Goal: Use online tool/utility: Utilize a website feature to perform a specific function

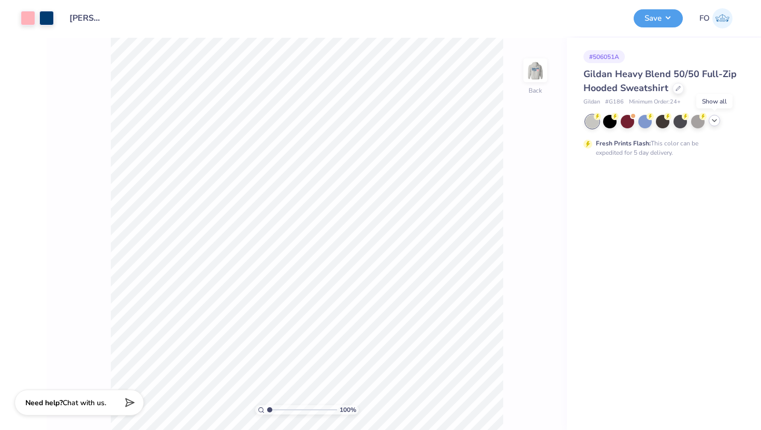
click at [715, 119] on icon at bounding box center [714, 121] width 8 height 8
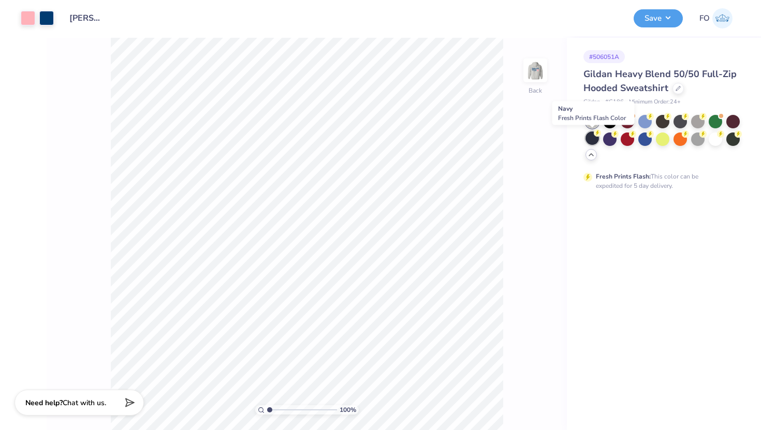
click at [591, 136] on div at bounding box center [592, 138] width 13 height 13
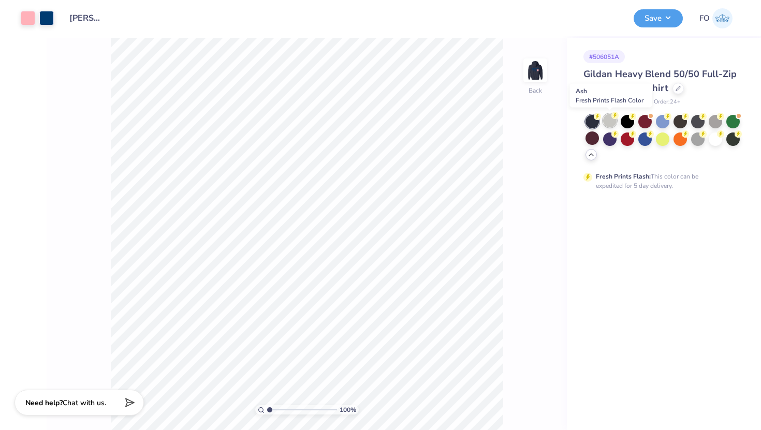
click at [609, 123] on div at bounding box center [609, 120] width 13 height 13
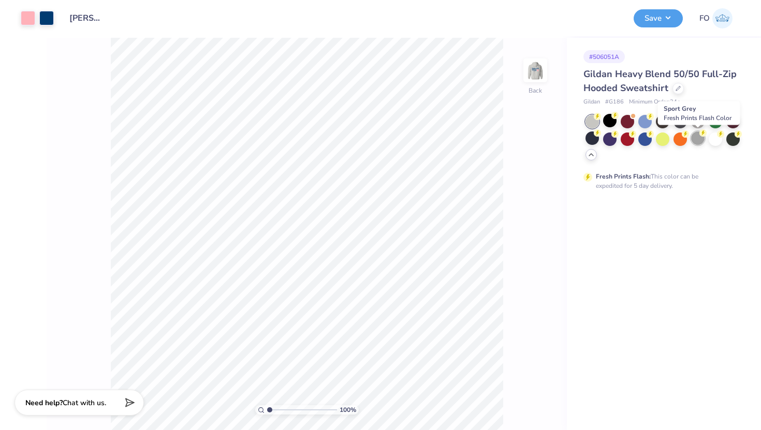
click at [700, 139] on div at bounding box center [697, 138] width 13 height 13
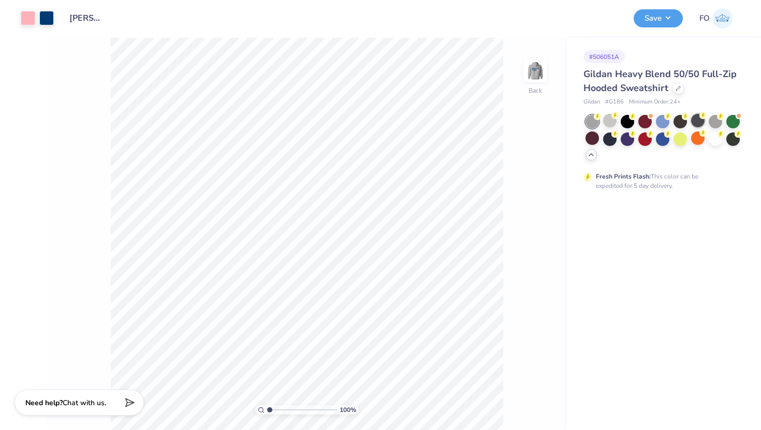
click at [699, 117] on div at bounding box center [697, 120] width 13 height 13
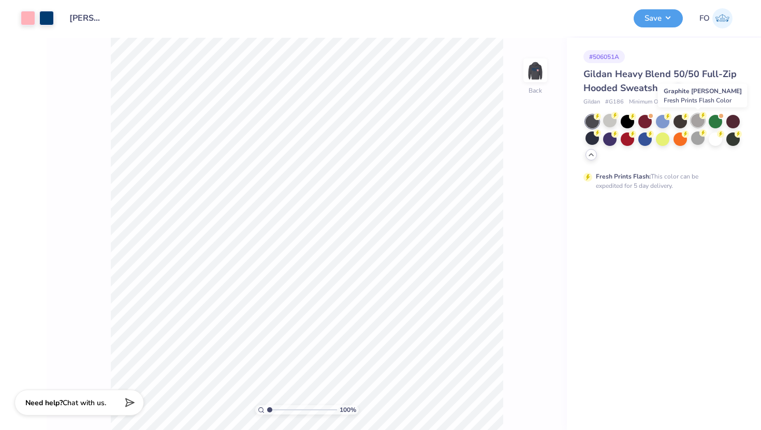
click at [601, 118] on circle at bounding box center [597, 116] width 7 height 7
click at [611, 122] on div at bounding box center [609, 120] width 13 height 13
click at [593, 137] on div at bounding box center [592, 138] width 13 height 13
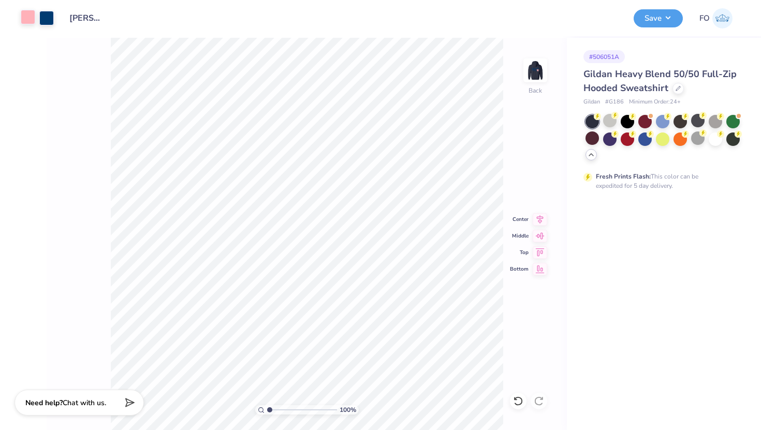
click at [29, 17] on div at bounding box center [28, 17] width 14 height 14
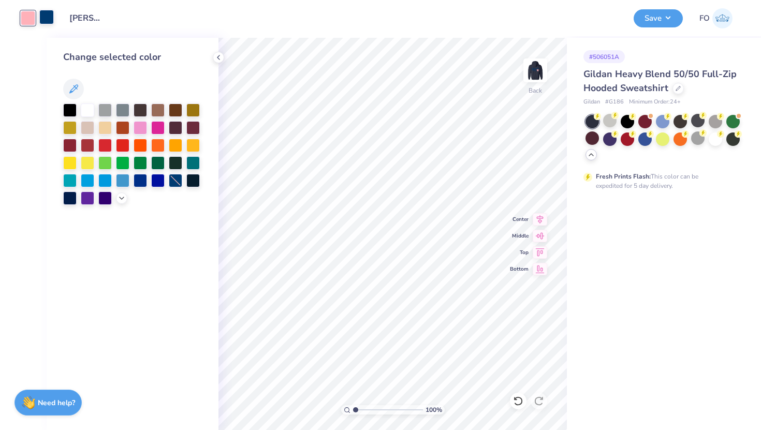
click at [48, 14] on div at bounding box center [46, 17] width 14 height 14
click at [108, 128] on div at bounding box center [104, 126] width 13 height 13
click at [88, 108] on div at bounding box center [87, 109] width 13 height 13
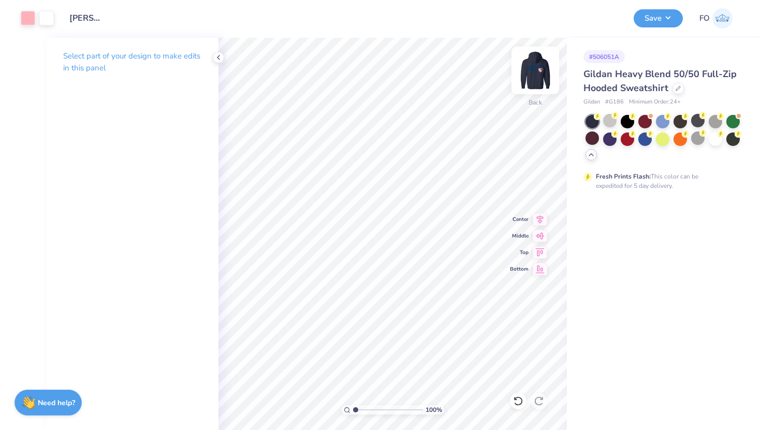
click at [537, 72] on img at bounding box center [535, 70] width 41 height 41
click at [21, 15] on div at bounding box center [28, 17] width 14 height 14
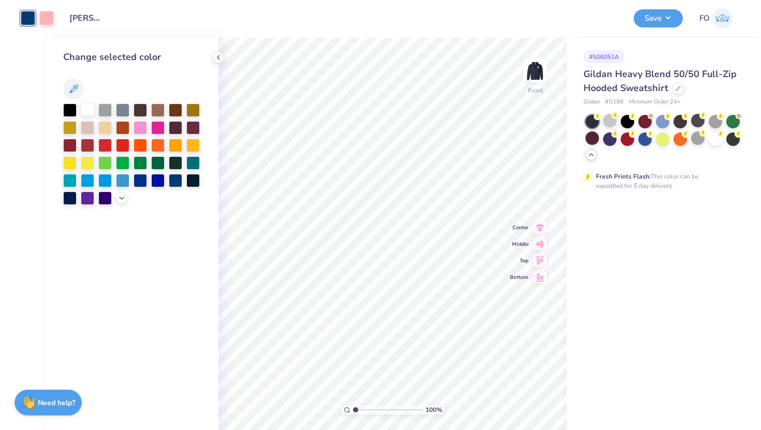
click at [88, 110] on div at bounding box center [87, 109] width 13 height 13
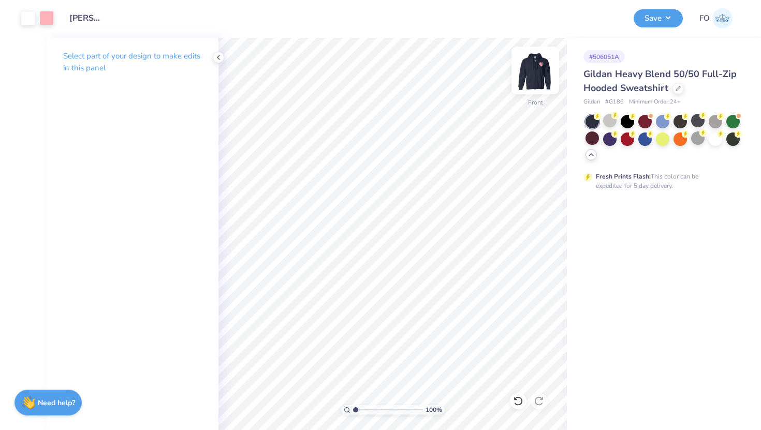
click at [534, 74] on img at bounding box center [535, 70] width 41 height 41
click at [546, 69] on img at bounding box center [535, 70] width 41 height 41
click at [609, 118] on div at bounding box center [609, 120] width 13 height 13
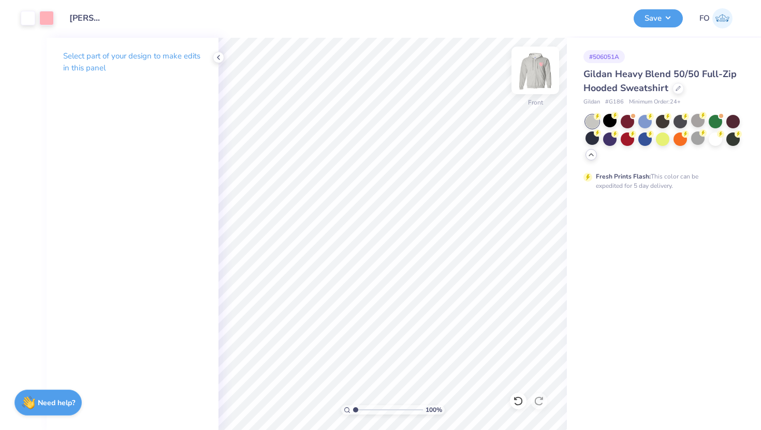
click at [541, 71] on img at bounding box center [535, 70] width 41 height 41
click at [49, 20] on div at bounding box center [46, 17] width 14 height 14
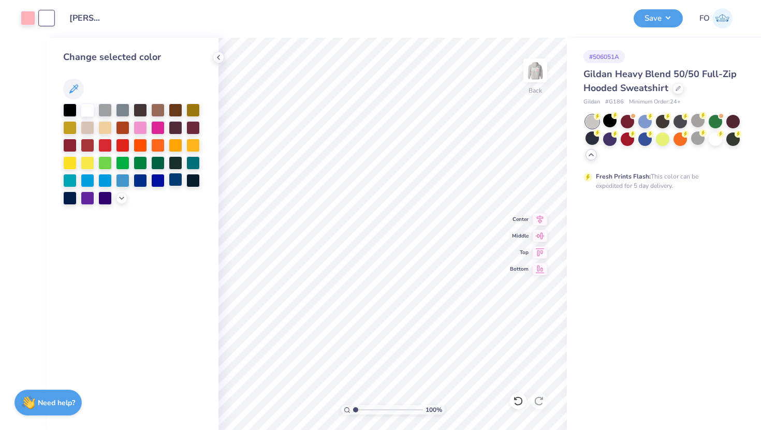
click at [179, 178] on div at bounding box center [175, 179] width 13 height 13
click at [541, 74] on img at bounding box center [535, 70] width 41 height 41
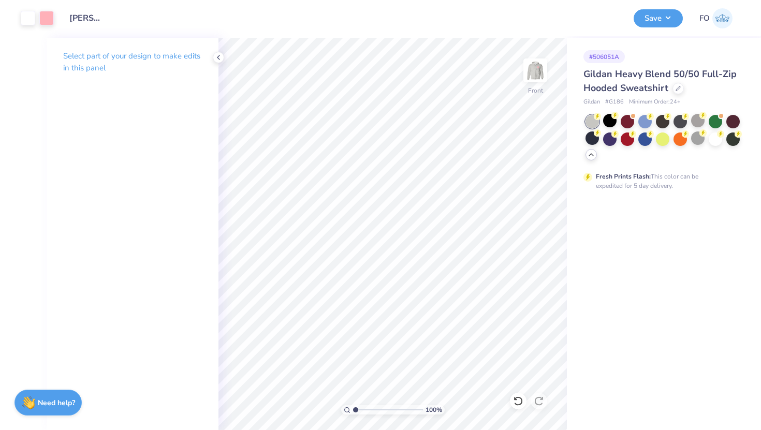
click at [19, 23] on div "Art colors" at bounding box center [27, 18] width 54 height 36
click at [25, 19] on div at bounding box center [28, 17] width 14 height 14
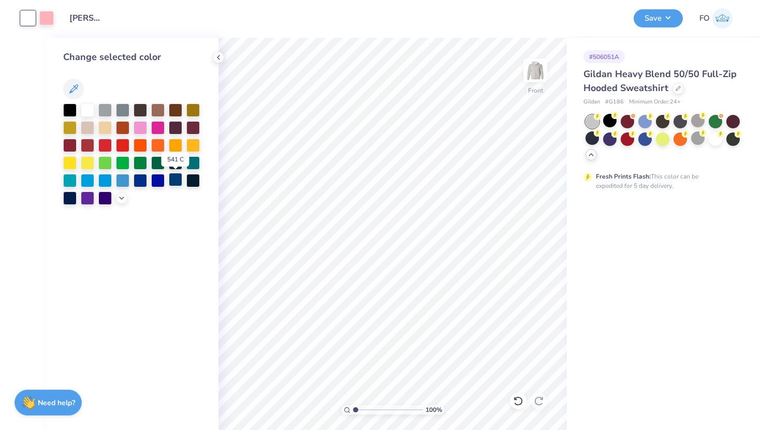
click at [175, 175] on div at bounding box center [175, 179] width 13 height 13
click at [568, 60] on div "# 506051A Gildan Heavy Blend 50/50 Full-Zip Hooded Sweatshirt Gildan # G186 Min…" at bounding box center [664, 114] width 194 height 153
click at [73, 200] on div at bounding box center [69, 197] width 13 height 13
click at [529, 78] on img at bounding box center [535, 70] width 41 height 41
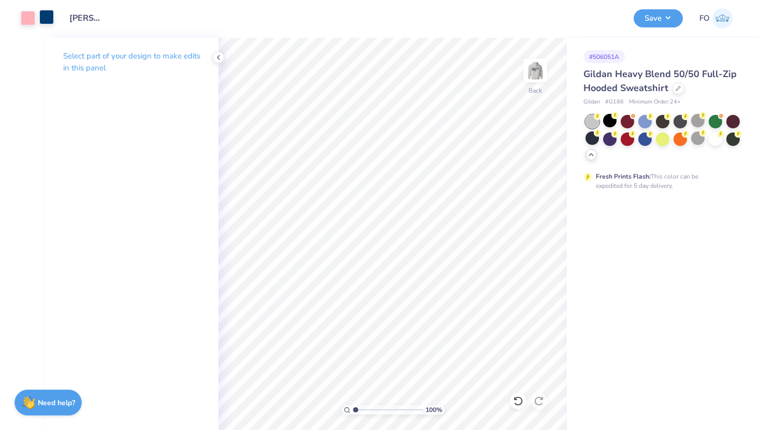
click at [43, 19] on div at bounding box center [46, 17] width 14 height 14
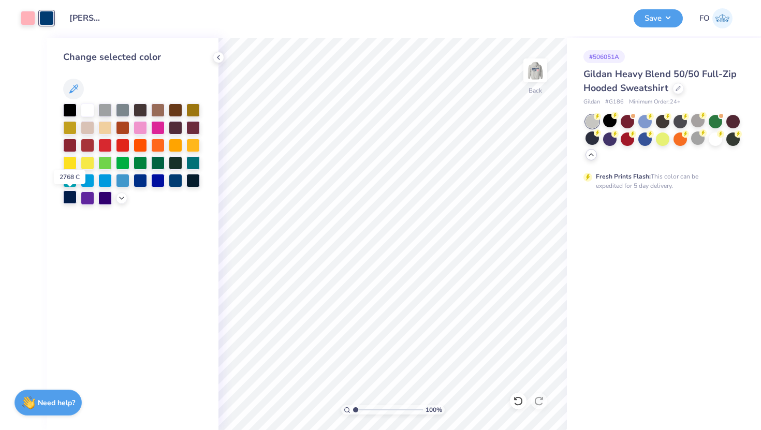
click at [69, 195] on div at bounding box center [69, 197] width 13 height 13
click at [69, 199] on div at bounding box center [69, 197] width 13 height 13
click at [531, 72] on img at bounding box center [535, 70] width 41 height 41
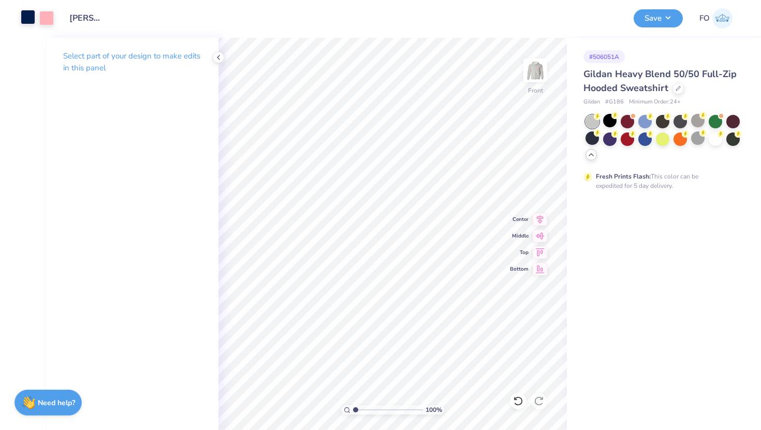
click at [25, 15] on div at bounding box center [28, 17] width 14 height 14
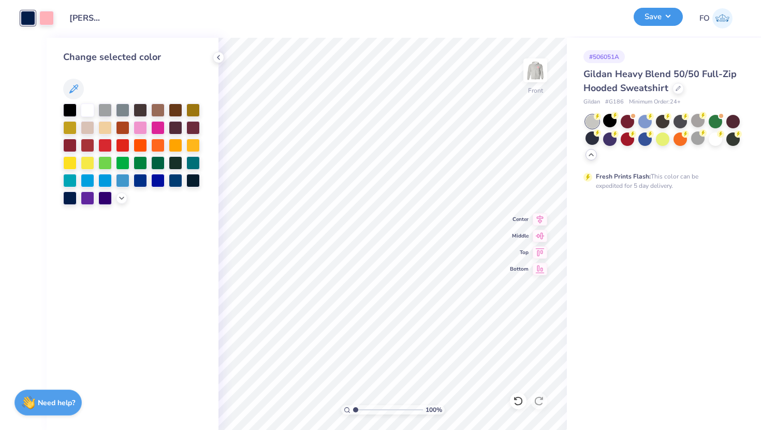
click at [657, 22] on button "Save" at bounding box center [658, 17] width 49 height 18
